Goal: Task Accomplishment & Management: Complete application form

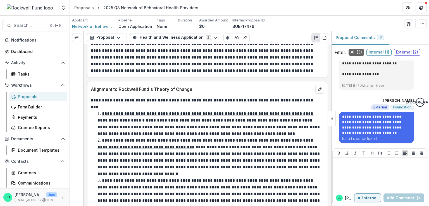
scroll to position [1927, 0]
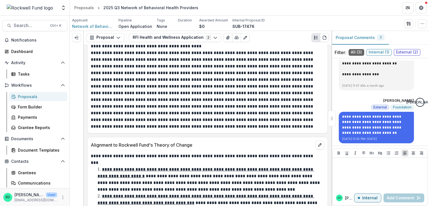
click at [290, 93] on p at bounding box center [207, 90] width 232 height 80
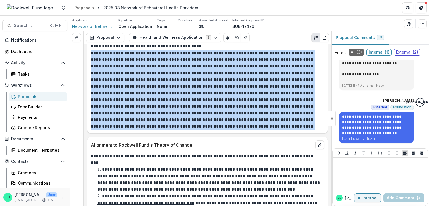
click at [290, 93] on p at bounding box center [207, 90] width 232 height 80
click at [310, 94] on p at bounding box center [207, 90] width 232 height 80
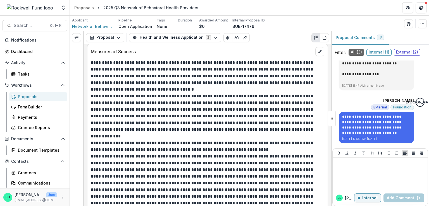
scroll to position [2319, 0]
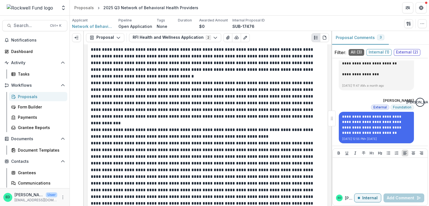
click at [159, 127] on p "**********" at bounding box center [207, 133] width 232 height 13
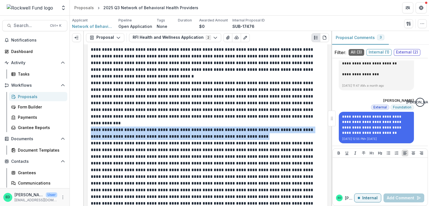
click at [159, 127] on p "**********" at bounding box center [207, 133] width 232 height 13
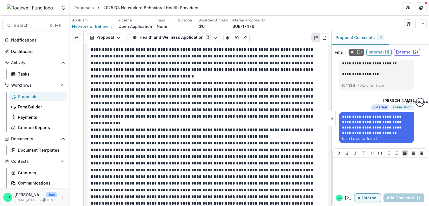
click at [161, 140] on p at bounding box center [207, 197] width 232 height 114
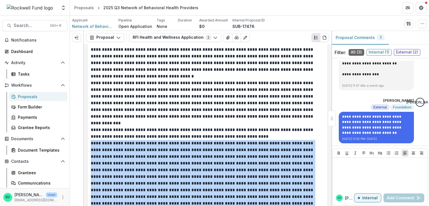
click at [161, 140] on p at bounding box center [207, 197] width 232 height 114
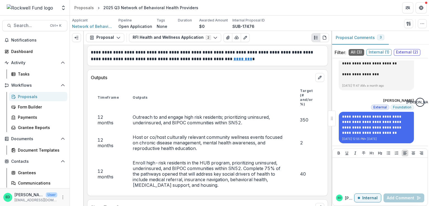
scroll to position [2570, 0]
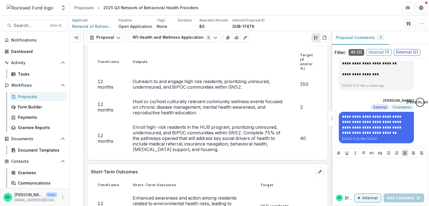
click at [159, 94] on td "Host or co/host culturally relevant community wellness events focused on chroni…" at bounding box center [209, 107] width 167 height 26
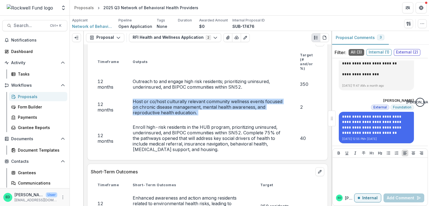
click at [159, 94] on td "Host or co/host culturally relevant community wellness events focused on chroni…" at bounding box center [209, 107] width 167 height 26
click at [143, 94] on td "Host or co/host culturally relevant community wellness events focused on chroni…" at bounding box center [209, 107] width 167 height 26
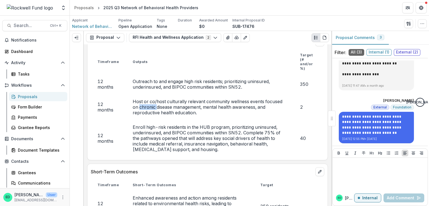
click at [143, 94] on td "Host or co/host culturally relevant community wellness events focused on chroni…" at bounding box center [209, 107] width 167 height 26
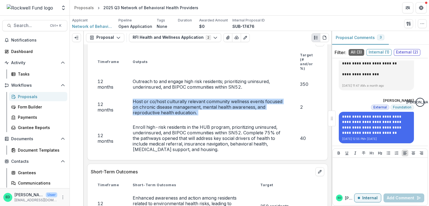
click at [143, 94] on td "Host or co/host culturally relevant community wellness events focused on chroni…" at bounding box center [209, 107] width 167 height 26
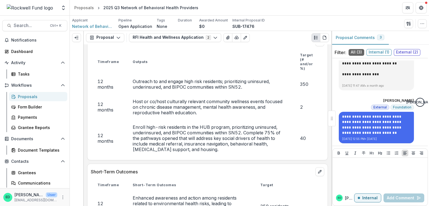
click at [147, 120] on td "Enroll high-risk residents in the HUB program, prioritizing uninsured, underins…" at bounding box center [209, 138] width 167 height 37
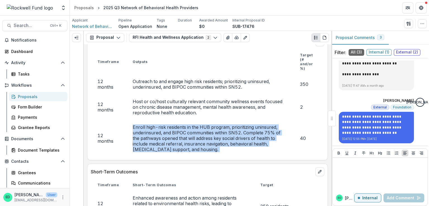
click at [147, 120] on td "Enroll high-risk residents in the HUB program, prioritizing uninsured, underins…" at bounding box center [209, 138] width 167 height 37
click at [218, 120] on td "Enroll high-risk residents in the HUB program, prioritizing uninsured, underins…" at bounding box center [209, 138] width 167 height 37
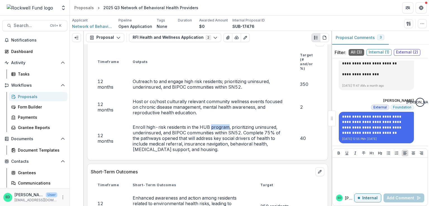
click at [218, 120] on td "Enroll high-risk residents in the HUB program, prioritizing uninsured, underins…" at bounding box center [209, 138] width 167 height 37
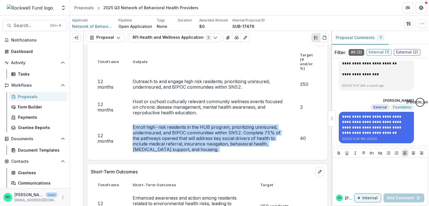
click at [218, 120] on td "Enroll high-risk residents in the HUB program, prioritizing uninsured, underins…" at bounding box center [209, 138] width 167 height 37
click at [253, 120] on td "Enroll high-risk residents in the HUB program, prioritizing uninsured, underins…" at bounding box center [209, 138] width 167 height 37
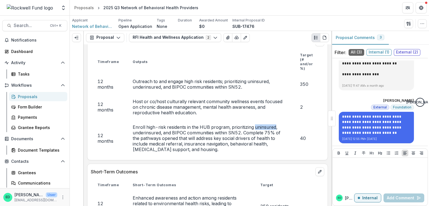
click at [253, 120] on td "Enroll high-risk residents in the HUB program, prioritizing uninsured, underins…" at bounding box center [209, 138] width 167 height 37
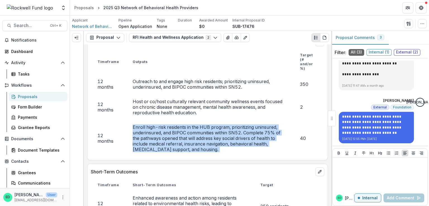
click at [253, 120] on td "Enroll high-risk residents in the HUB program, prioritizing uninsured, underins…" at bounding box center [209, 138] width 167 height 37
click at [189, 120] on td "Enroll high-risk residents in the HUB program, prioritizing uninsured, underins…" at bounding box center [209, 138] width 167 height 37
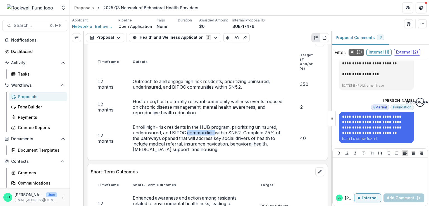
click at [189, 120] on td "Enroll high-risk residents in the HUB program, prioritizing uninsured, underins…" at bounding box center [209, 138] width 167 height 37
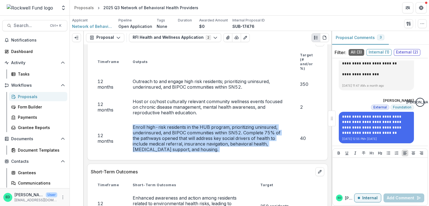
click at [189, 120] on td "Enroll high-risk residents in the HUB program, prioritizing uninsured, underins…" at bounding box center [209, 138] width 167 height 37
click at [191, 120] on td "Enroll high-risk residents in the HUB program, prioritizing uninsured, underins…" at bounding box center [209, 138] width 167 height 37
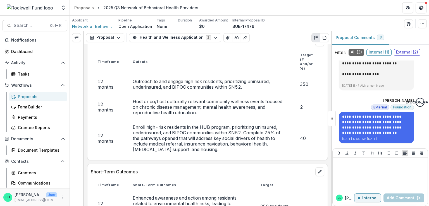
click at [193, 126] on td "Enroll high-risk residents in the HUB program, prioritizing uninsured, underins…" at bounding box center [209, 138] width 167 height 37
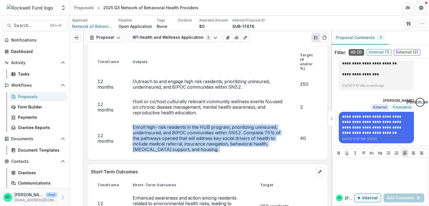
click at [193, 126] on td "Enroll high-risk residents in the HUB program, prioritizing uninsured, underins…" at bounding box center [209, 138] width 167 height 37
click at [198, 130] on td "Enroll high-risk residents in the HUB program, prioritizing uninsured, underins…" at bounding box center [209, 138] width 167 height 37
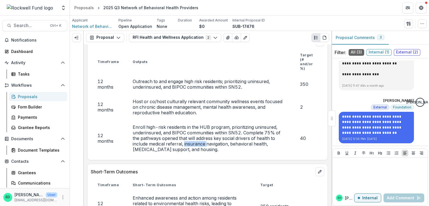
click at [198, 130] on td "Enroll high-risk residents in the HUB program, prioritizing uninsured, underins…" at bounding box center [209, 138] width 167 height 37
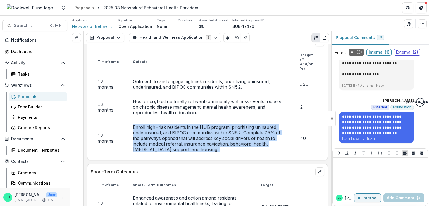
click at [198, 130] on td "Enroll high-risk residents in the HUB program, prioritizing uninsured, underins…" at bounding box center [209, 138] width 167 height 37
click at [174, 132] on td "Enroll high-risk residents in the HUB program, prioritizing uninsured, underins…" at bounding box center [209, 138] width 167 height 37
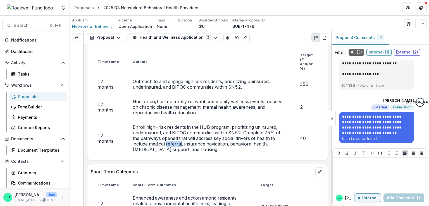
click at [174, 132] on td "Enroll high-risk residents in the HUB program, prioritizing uninsured, underins…" at bounding box center [209, 138] width 167 height 37
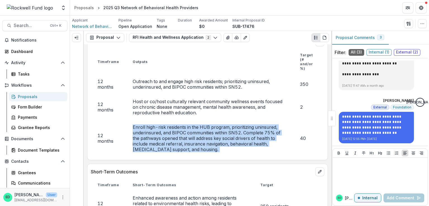
click at [174, 132] on td "Enroll high-risk residents in the HUB program, prioritizing uninsured, underins…" at bounding box center [209, 138] width 167 height 37
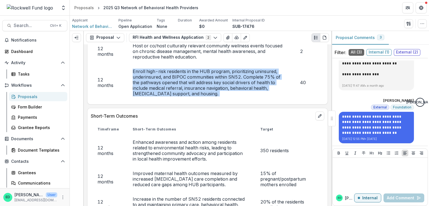
scroll to position [2682, 0]
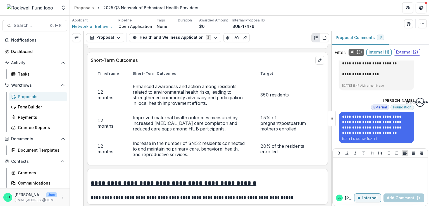
click at [168, 79] on td "Enhanced awareness and action among residents related to environmental health r…" at bounding box center [190, 94] width 128 height 31
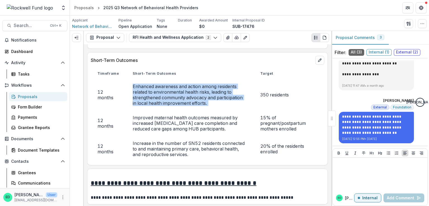
click at [168, 79] on td "Enhanced awareness and action among residents related to environmental health r…" at bounding box center [190, 94] width 128 height 31
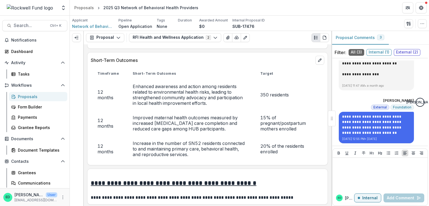
click at [149, 111] on td "Improved maternal health outcomes measured by increased [MEDICAL_DATA] care com…" at bounding box center [190, 124] width 128 height 26
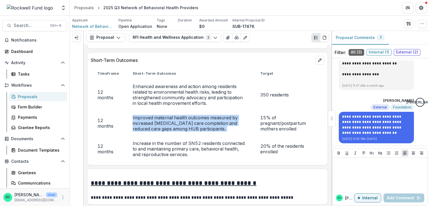
click at [149, 111] on td "Improved maternal health outcomes measured by increased [MEDICAL_DATA] care com…" at bounding box center [190, 124] width 128 height 26
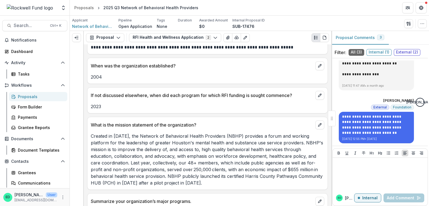
scroll to position [2877, 0]
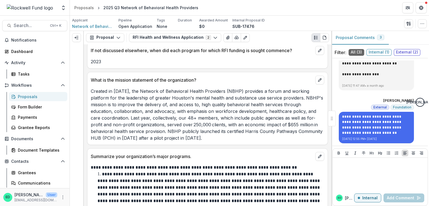
click at [218, 104] on p "Created in [DATE], the Network of Behavioral Health Providers (NBHP) provides a…" at bounding box center [208, 115] width 234 height 54
click at [163, 111] on p "Created in [DATE], the Network of Behavioral Health Providers (NBHP) provides a…" at bounding box center [208, 115] width 234 height 54
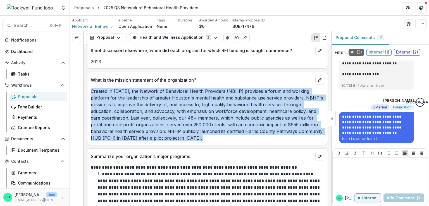
click at [163, 111] on p "Created in [DATE], the Network of Behavioral Health Providers (NBHP) provides a…" at bounding box center [208, 115] width 234 height 54
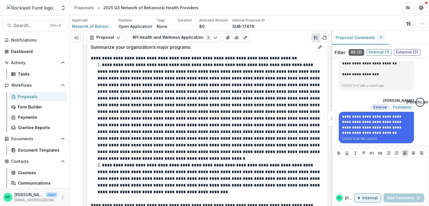
scroll to position [2989, 0]
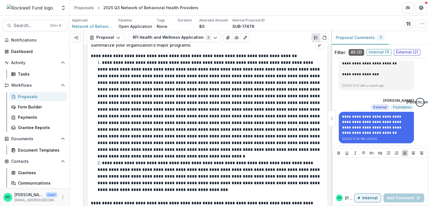
click at [153, 90] on p at bounding box center [208, 110] width 223 height 98
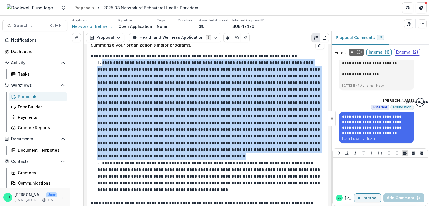
click at [153, 90] on p at bounding box center [208, 110] width 223 height 98
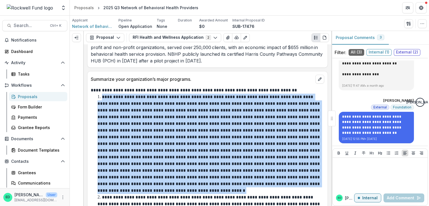
scroll to position [2933, 0]
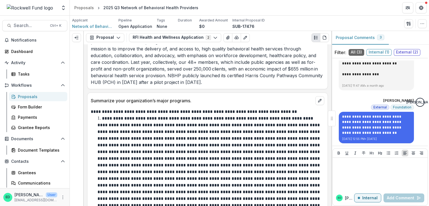
click at [255, 97] on p "Summarize your organization’s major programs." at bounding box center [202, 100] width 222 height 7
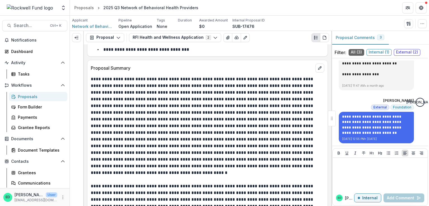
scroll to position [1117, 0]
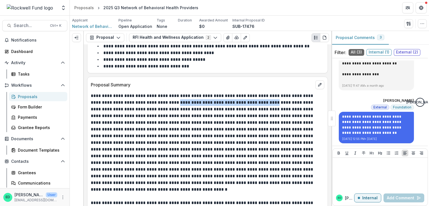
drag, startPoint x: 183, startPoint y: 99, endPoint x: 289, endPoint y: 103, distance: 106.2
click at [289, 103] on p at bounding box center [207, 143] width 232 height 101
copy p "**********"
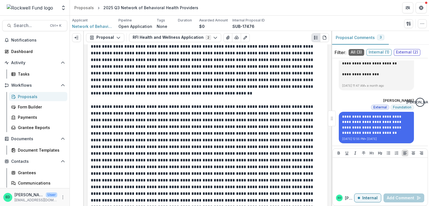
scroll to position [1425, 0]
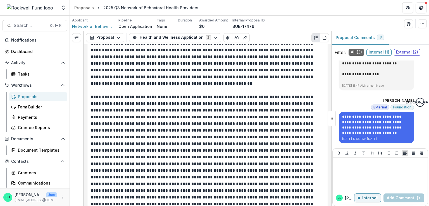
click at [163, 134] on p at bounding box center [207, 147] width 232 height 107
click at [158, 135] on p at bounding box center [207, 147] width 232 height 107
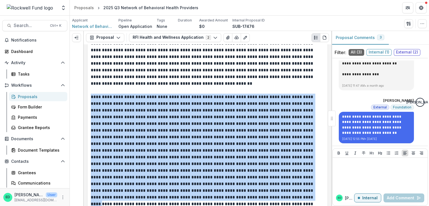
click at [158, 135] on p at bounding box center [207, 147] width 232 height 107
click at [179, 137] on p at bounding box center [207, 147] width 232 height 107
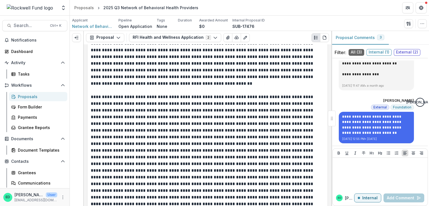
click at [234, 142] on p at bounding box center [207, 147] width 232 height 107
click at [233, 142] on p at bounding box center [207, 147] width 232 height 107
click at [243, 137] on p at bounding box center [207, 147] width 232 height 107
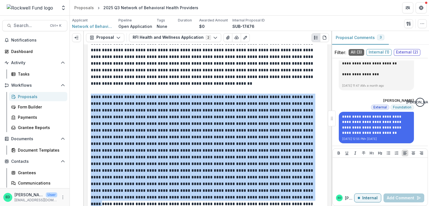
click at [243, 137] on p at bounding box center [207, 147] width 232 height 107
click at [238, 133] on p at bounding box center [207, 147] width 232 height 107
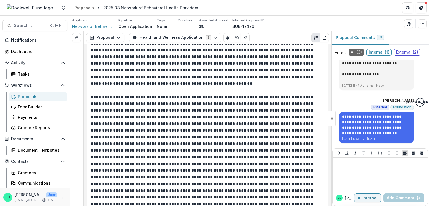
click at [238, 133] on p at bounding box center [207, 147] width 232 height 107
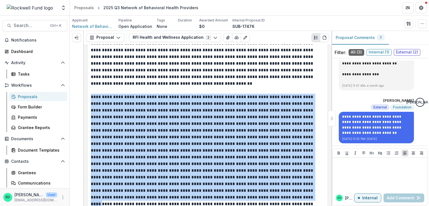
click at [238, 133] on p at bounding box center [207, 147] width 232 height 107
click at [187, 133] on p at bounding box center [207, 147] width 232 height 107
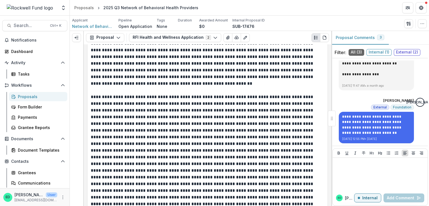
click at [158, 135] on p at bounding box center [207, 147] width 232 height 107
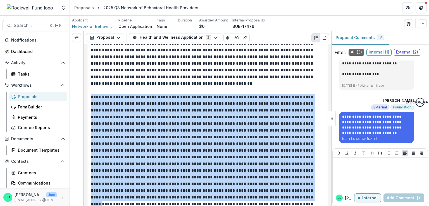
click at [158, 135] on p at bounding box center [207, 147] width 232 height 107
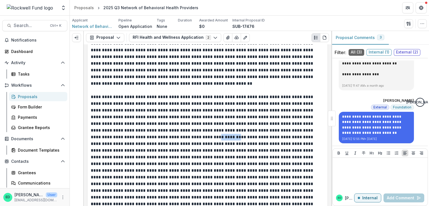
click at [158, 135] on p at bounding box center [207, 147] width 232 height 107
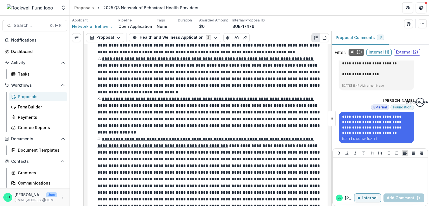
scroll to position [2095, 0]
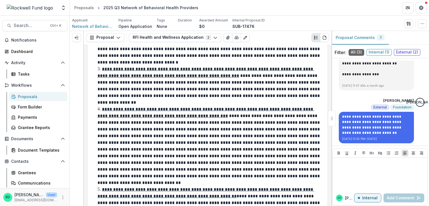
click at [153, 120] on p "**********" at bounding box center [208, 146] width 223 height 78
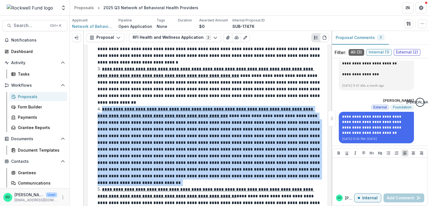
click at [153, 120] on p "**********" at bounding box center [208, 146] width 223 height 78
click at [178, 121] on p "**********" at bounding box center [208, 146] width 223 height 78
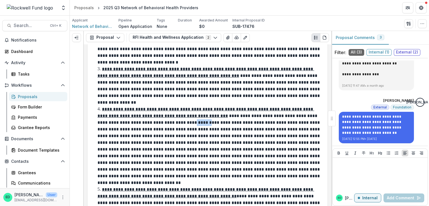
click at [178, 121] on p "**********" at bounding box center [208, 146] width 223 height 78
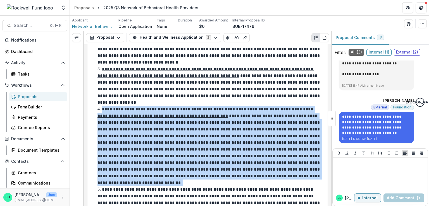
click at [178, 121] on p "**********" at bounding box center [208, 146] width 223 height 78
click at [125, 122] on p "**********" at bounding box center [208, 146] width 223 height 78
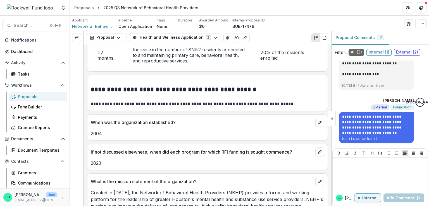
scroll to position [2821, 0]
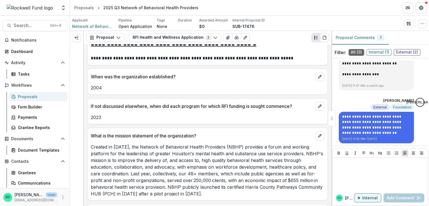
click at [31, 97] on div "Proposals" at bounding box center [40, 97] width 45 height 6
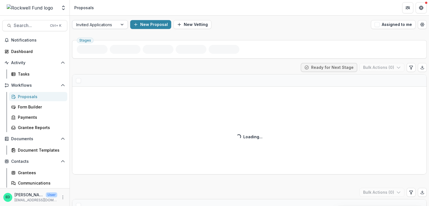
click at [106, 22] on div at bounding box center [94, 24] width 37 height 7
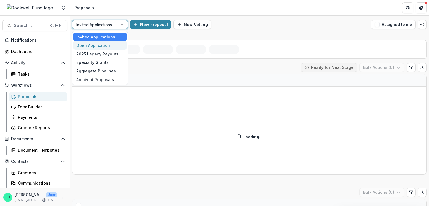
click at [97, 45] on div "Open Application" at bounding box center [99, 45] width 53 height 9
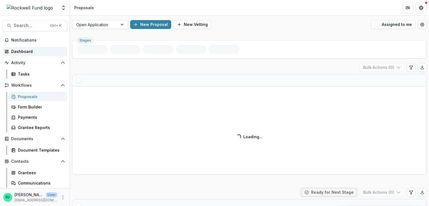
click at [16, 52] on div "Dashboard" at bounding box center [37, 52] width 52 height 6
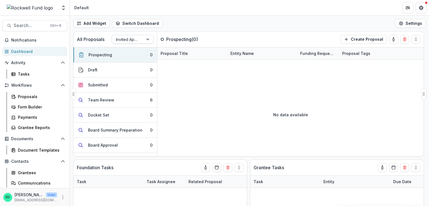
click at [133, 41] on div at bounding box center [127, 39] width 23 height 7
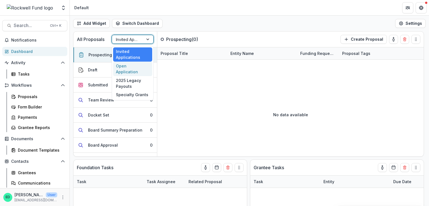
click at [136, 65] on div "Open Application" at bounding box center [132, 69] width 39 height 15
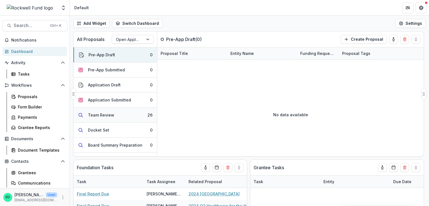
click at [123, 116] on button "Team Review 26" at bounding box center [115, 115] width 84 height 15
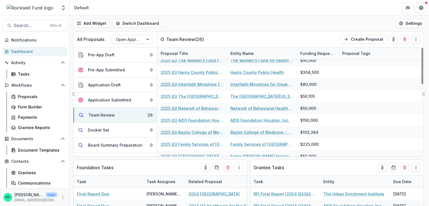
scroll to position [196, 0]
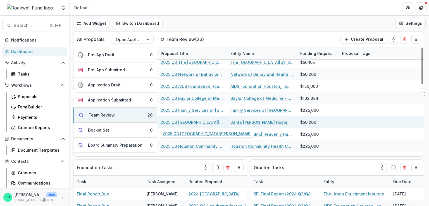
click at [188, 122] on link "2025 Q3 [GEOGRAPHIC_DATA][PERSON_NAME]" at bounding box center [192, 123] width 63 height 6
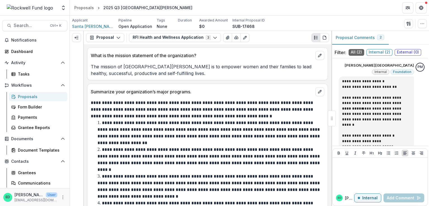
scroll to position [2235, 0]
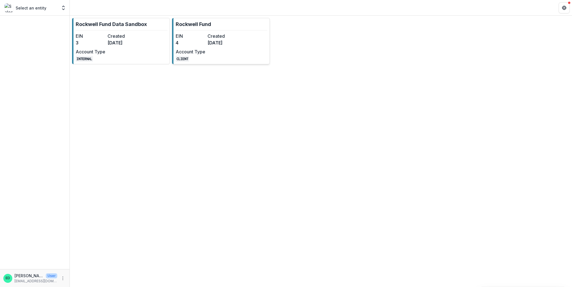
click at [222, 47] on div "EIN 4 Created 2 months ago Account Type CLIENT" at bounding box center [206, 47] width 61 height 29
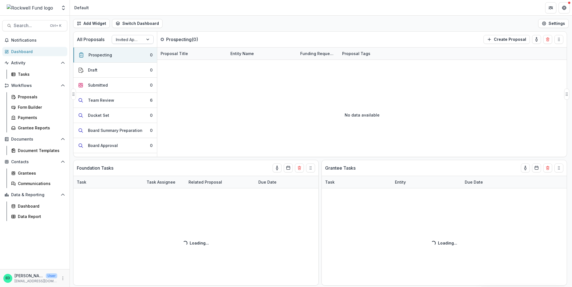
click at [140, 36] on div "Invited Applications" at bounding box center [127, 39] width 31 height 8
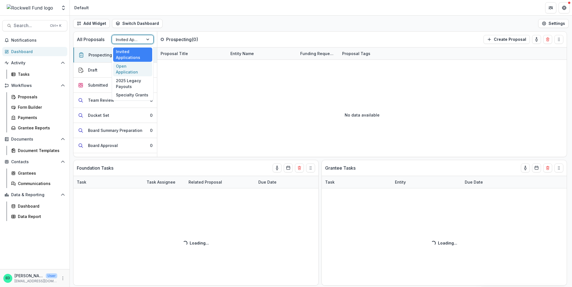
click at [133, 66] on div "Open Application" at bounding box center [132, 69] width 39 height 15
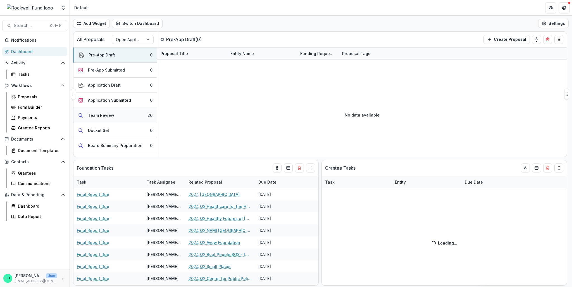
click at [132, 115] on button "Team Review 26" at bounding box center [115, 115] width 84 height 15
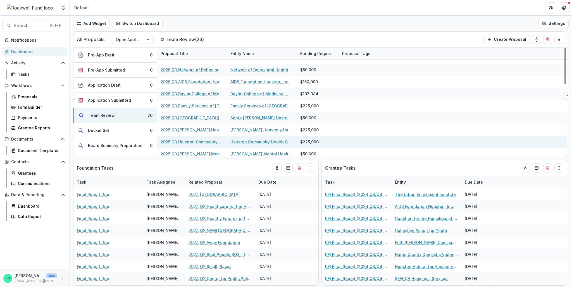
scroll to position [215, 0]
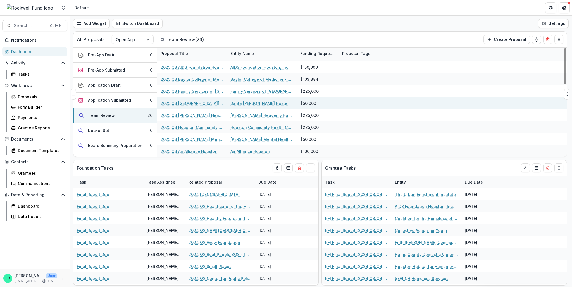
click at [190, 103] on link "2025 Q3 [GEOGRAPHIC_DATA][PERSON_NAME]" at bounding box center [192, 103] width 63 height 6
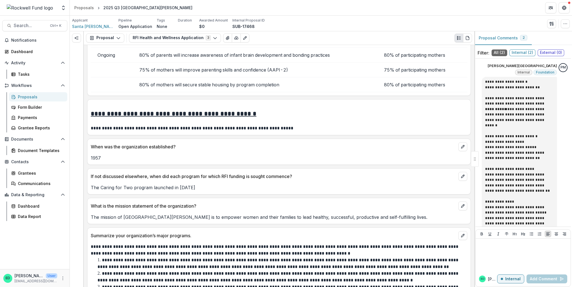
scroll to position [1844, 0]
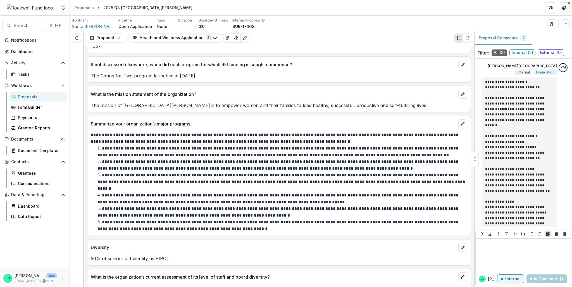
click at [414, 121] on p "Summarize your organization’s major programs." at bounding box center [273, 123] width 365 height 7
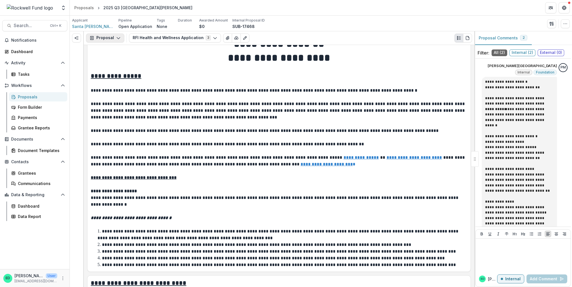
scroll to position [28, 0]
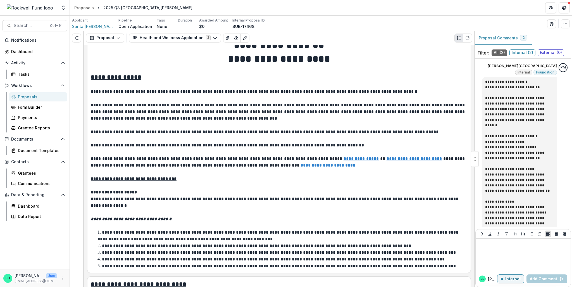
click at [81, 12] on header "Proposals 2025 Q3 Santa Maria Hostel" at bounding box center [321, 7] width 502 height 15
click at [81, 8] on div "Proposals" at bounding box center [84, 8] width 20 height 6
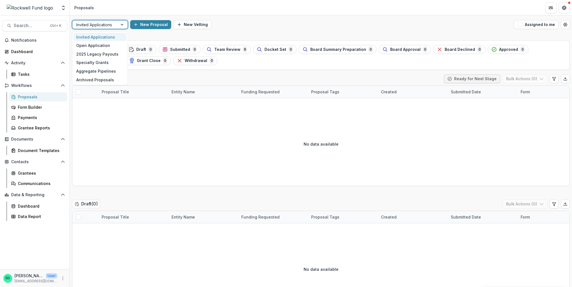
click at [115, 21] on div "Invited Applications" at bounding box center [94, 25] width 45 height 8
click at [120, 44] on div "Open Application" at bounding box center [99, 45] width 53 height 9
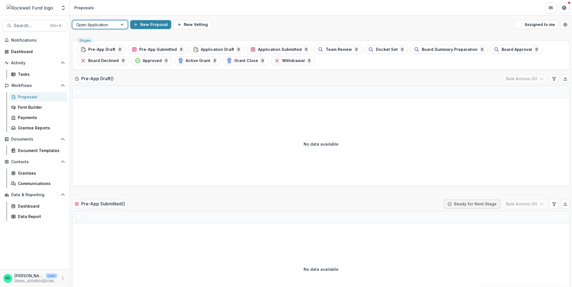
click at [110, 26] on div at bounding box center [94, 24] width 37 height 7
click at [192, 0] on header "Proposals" at bounding box center [321, 7] width 502 height 15
click at [24, 54] on link "Dashboard" at bounding box center [34, 51] width 65 height 9
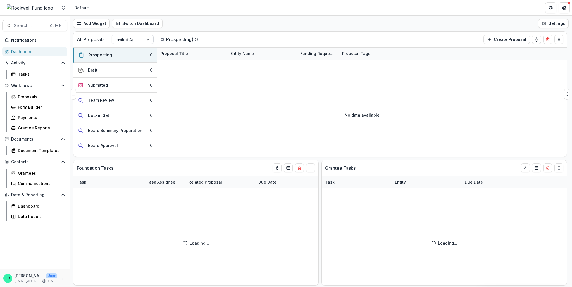
click at [150, 40] on div at bounding box center [148, 39] width 10 height 8
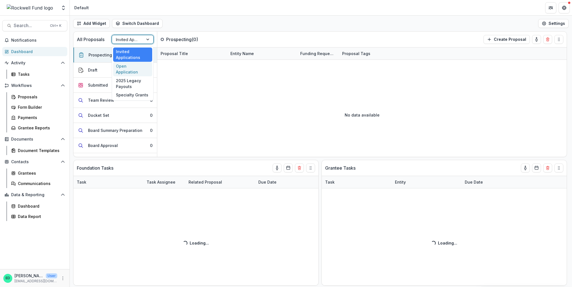
click at [137, 66] on div "Open Application" at bounding box center [132, 69] width 39 height 15
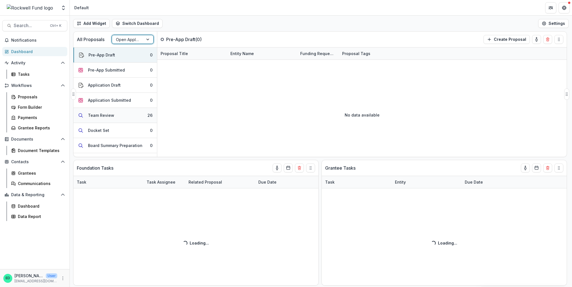
click at [145, 112] on button "Team Review 26" at bounding box center [115, 115] width 84 height 15
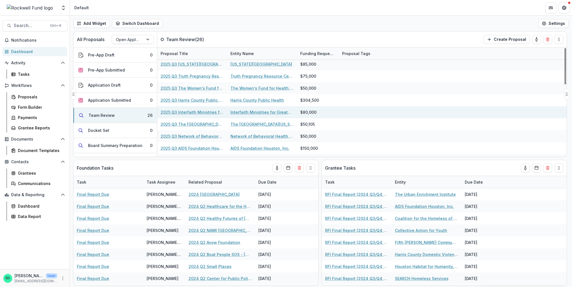
scroll to position [140, 0]
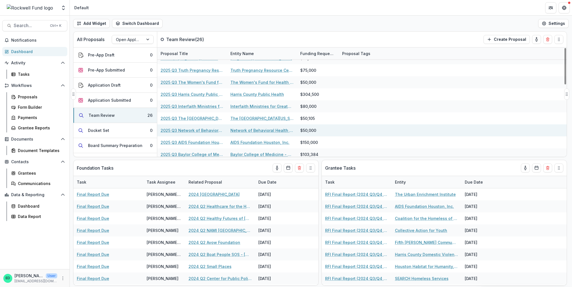
click at [195, 130] on link "2025 Q3 Network of Behavioral Health Providers" at bounding box center [192, 130] width 63 height 6
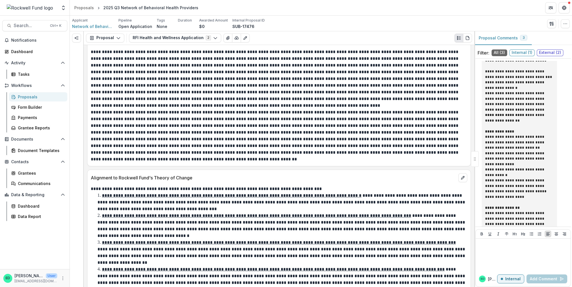
scroll to position [1620, 0]
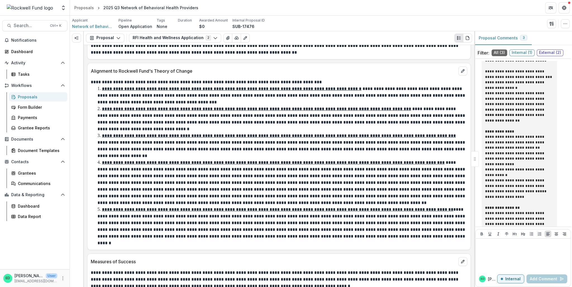
click at [146, 93] on p "**********" at bounding box center [281, 96] width 369 height 18
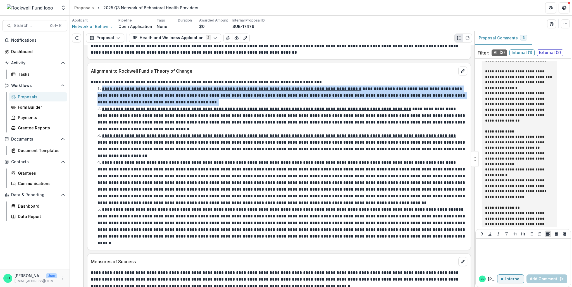
click at [146, 93] on p "**********" at bounding box center [281, 96] width 369 height 18
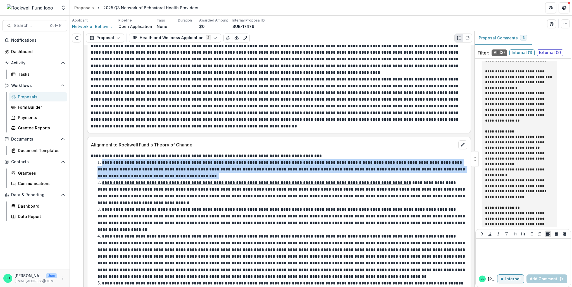
scroll to position [1576, 0]
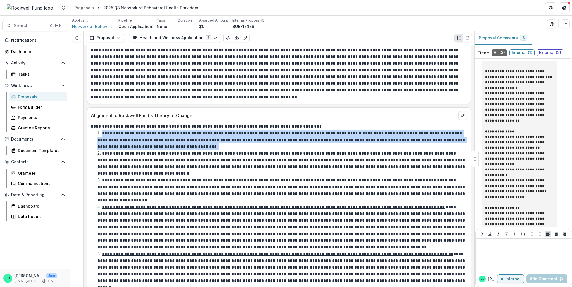
click at [438, 131] on p "**********" at bounding box center [281, 140] width 369 height 18
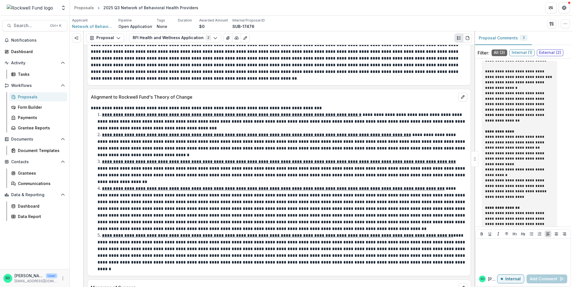
scroll to position [1604, 0]
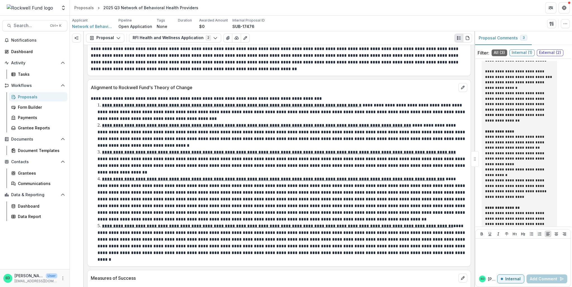
click at [158, 128] on p "**********" at bounding box center [281, 135] width 369 height 24
click at [195, 127] on p "**********" at bounding box center [281, 135] width 369 height 24
click at [230, 129] on p "**********" at bounding box center [281, 135] width 369 height 24
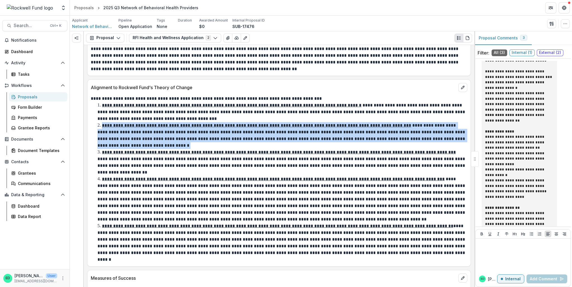
click at [230, 129] on p "**********" at bounding box center [281, 135] width 369 height 24
click at [310, 137] on p "**********" at bounding box center [281, 135] width 369 height 24
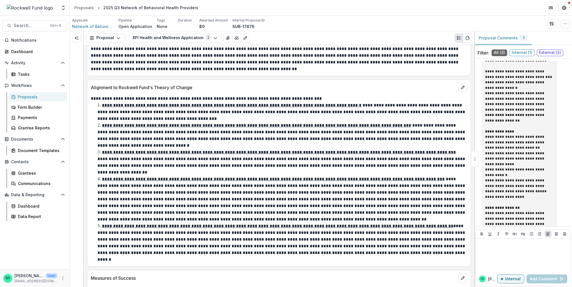
click at [246, 150] on u "**********" at bounding box center [279, 152] width 354 height 4
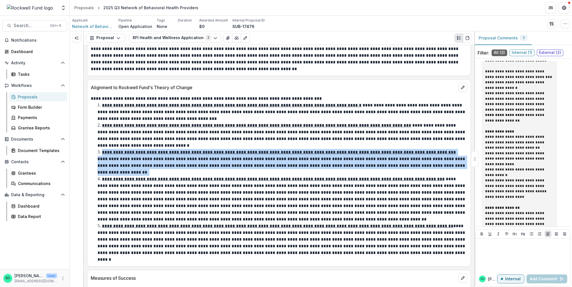
click at [246, 150] on u "**********" at bounding box center [279, 152] width 354 height 4
click at [215, 165] on p "**********" at bounding box center [281, 162] width 369 height 24
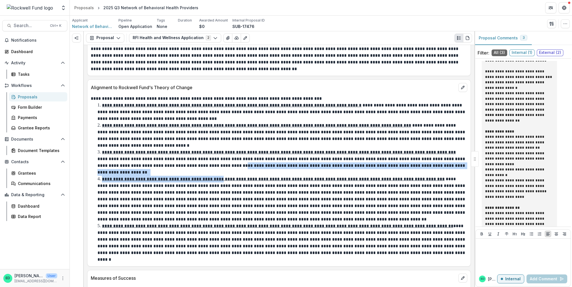
click at [213, 167] on div "**********" at bounding box center [279, 179] width 377 height 168
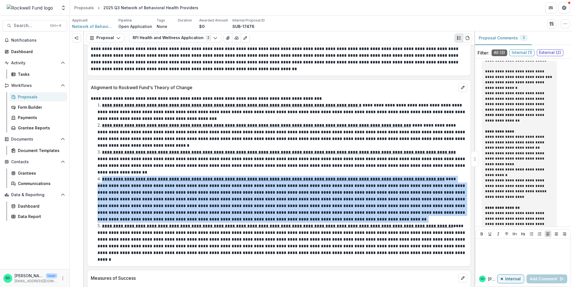
drag, startPoint x: 213, startPoint y: 167, endPoint x: 207, endPoint y: 163, distance: 7.4
click at [207, 163] on div "**********" at bounding box center [279, 179] width 377 height 168
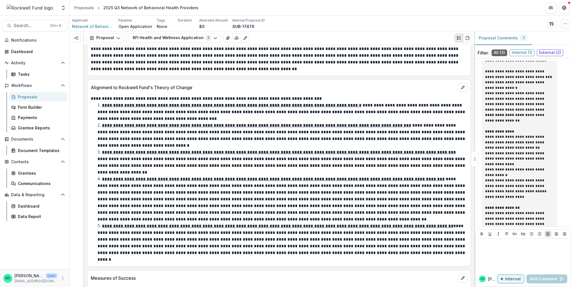
click at [207, 163] on p "**********" at bounding box center [281, 162] width 369 height 24
click at [207, 177] on u "**********" at bounding box center [273, 179] width 343 height 4
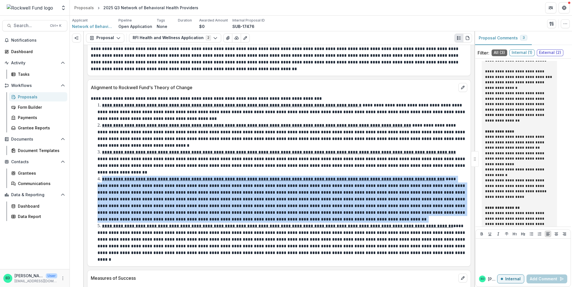
click at [207, 177] on u "**********" at bounding box center [273, 179] width 343 height 4
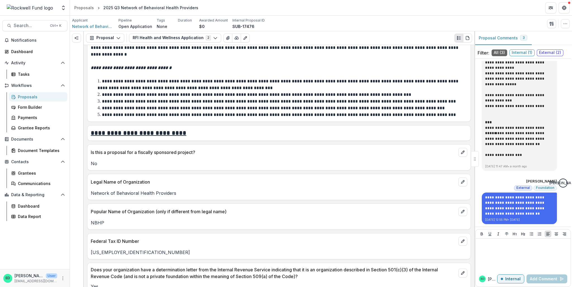
scroll to position [0, 0]
